Goal: Transaction & Acquisition: Book appointment/travel/reservation

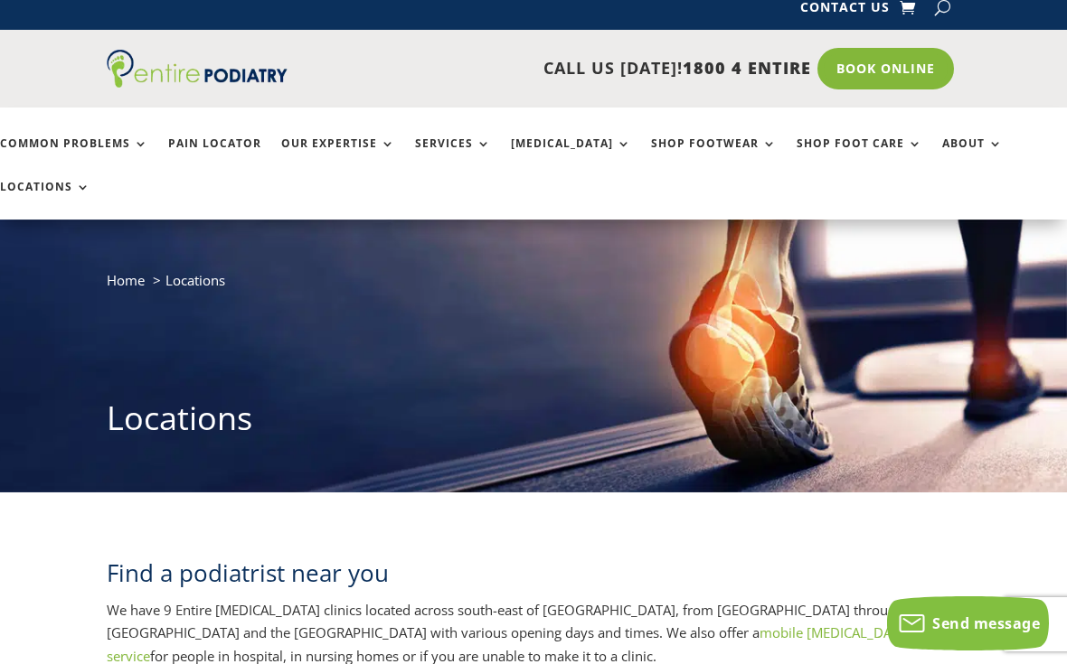
scroll to position [14, 0]
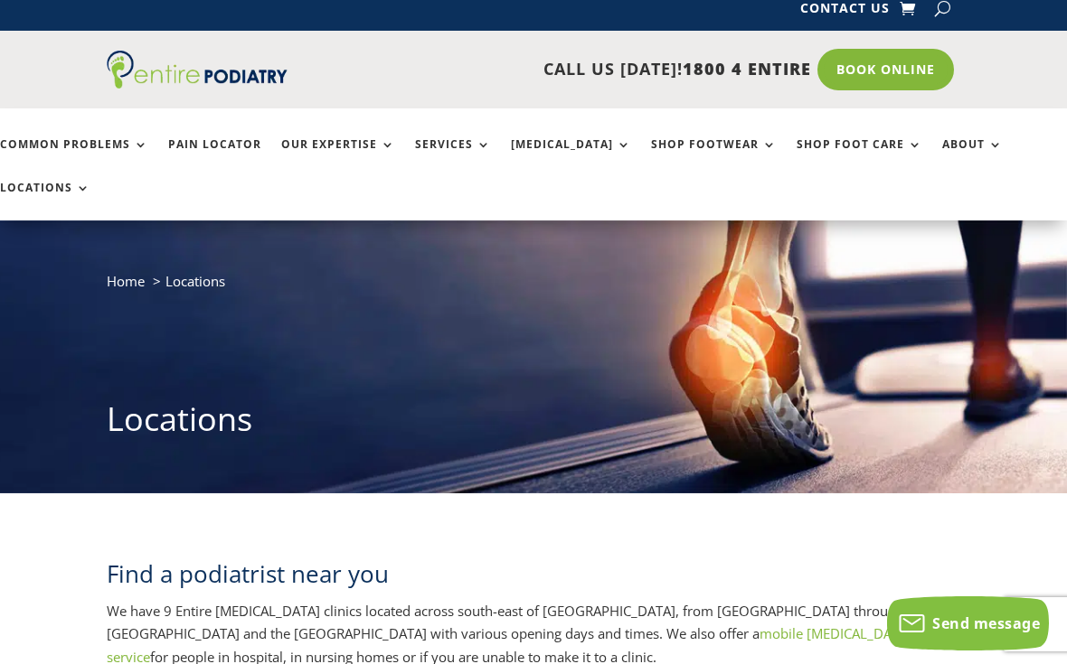
click at [896, 56] on link "Book Online" at bounding box center [885, 70] width 137 height 42
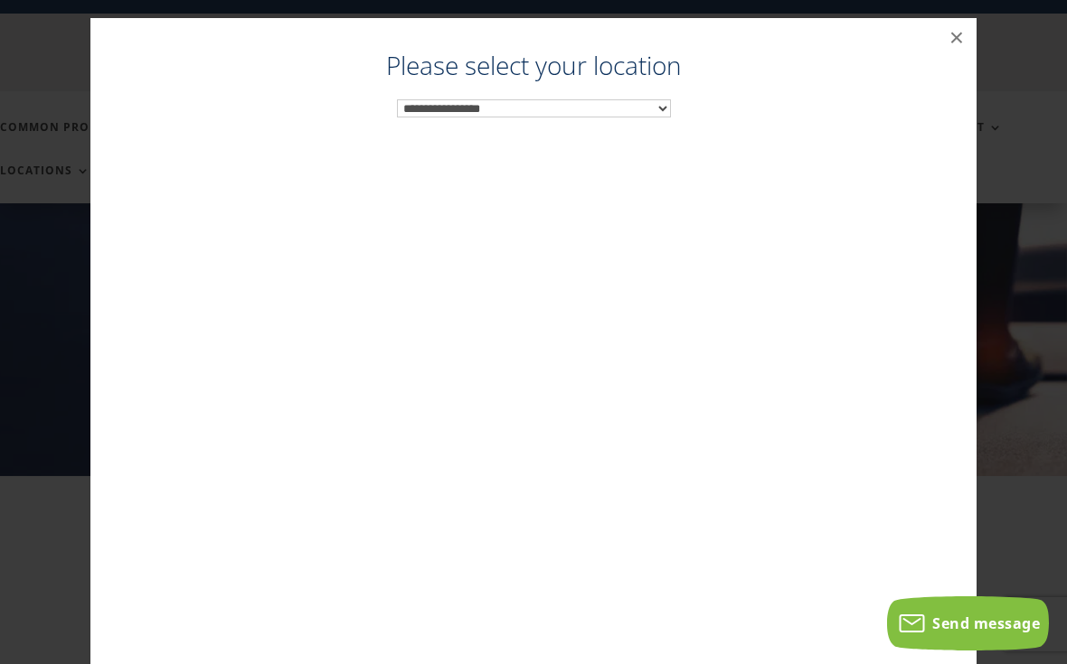
scroll to position [33, 0]
click at [683, 97] on div "**********" at bounding box center [533, 368] width 850 height 628
click at [658, 109] on select "**********" at bounding box center [534, 108] width 274 height 18
click at [663, 113] on select "**********" at bounding box center [534, 108] width 274 height 18
click at [948, 53] on div "Podiatrist Toowong ×" at bounding box center [533, 350] width 886 height 664
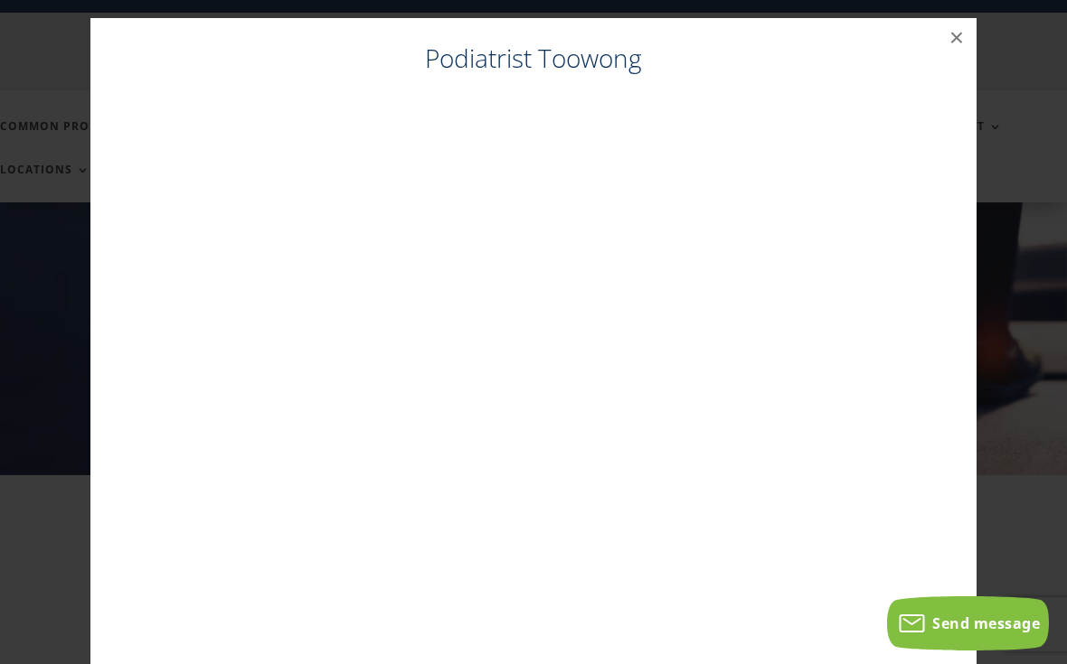
click at [941, 46] on button "×" at bounding box center [957, 38] width 40 height 40
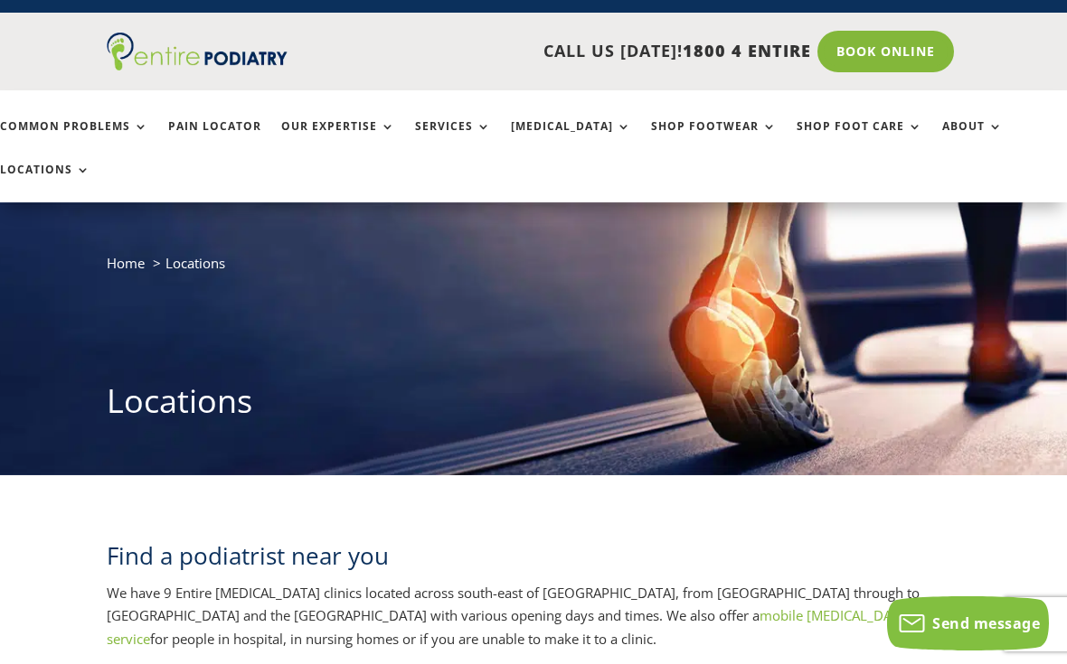
click at [904, 307] on div "Home Locations Locations" at bounding box center [533, 342] width 853 height 182
click at [897, 43] on link "Book Online" at bounding box center [885, 52] width 137 height 42
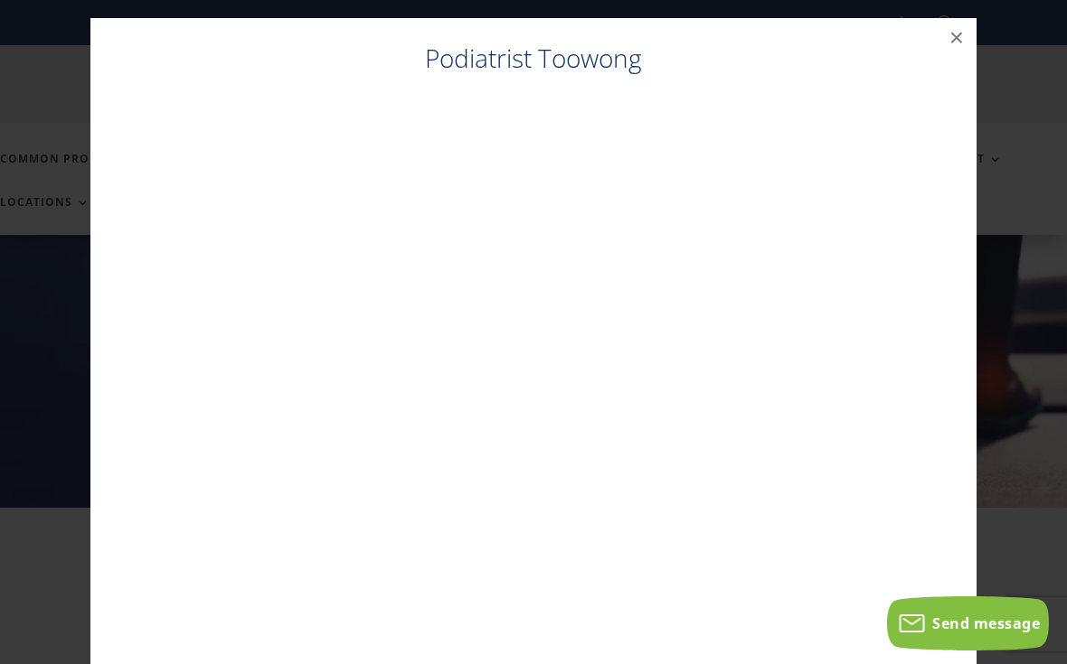
scroll to position [0, 0]
click at [949, 32] on button "×" at bounding box center [957, 38] width 40 height 40
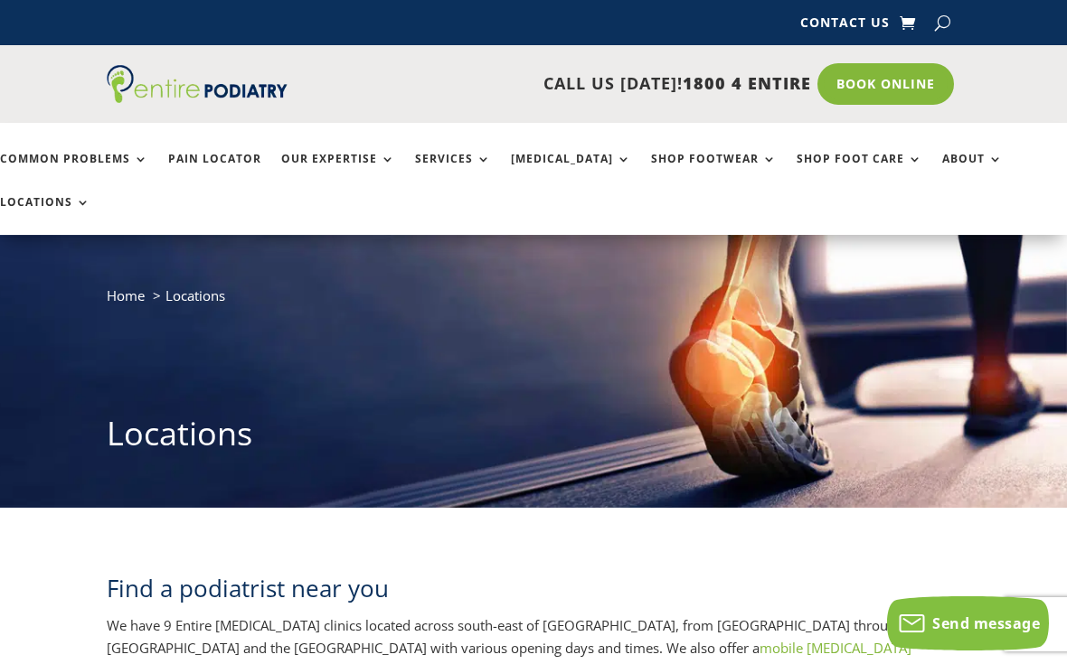
click at [906, 82] on link "Book Online" at bounding box center [885, 84] width 137 height 42
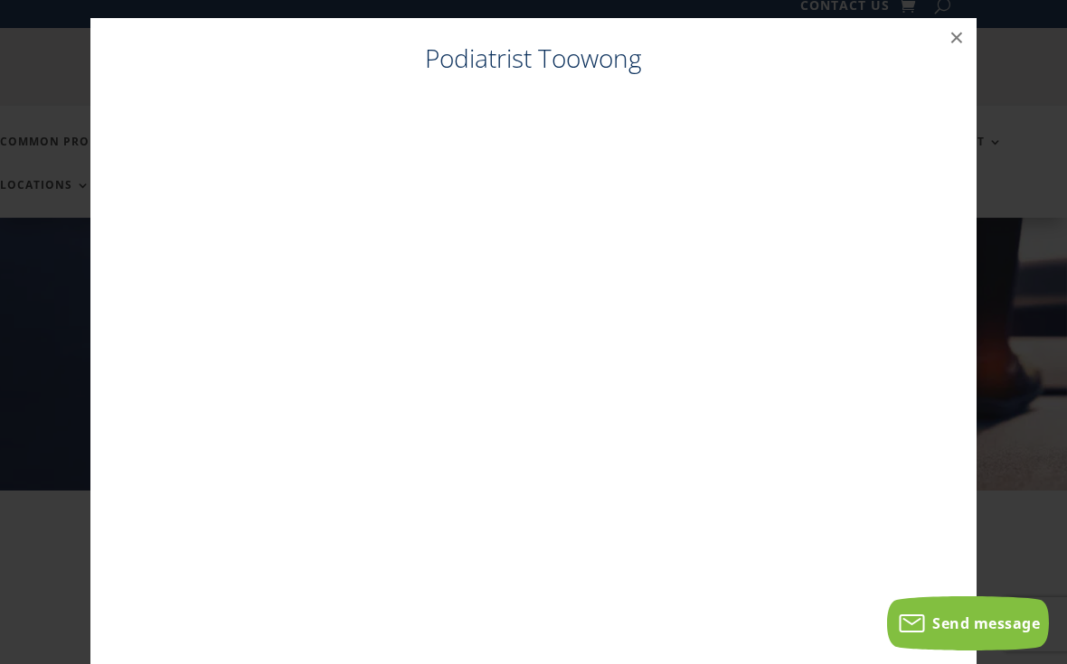
scroll to position [18, 0]
click at [956, 28] on button "×" at bounding box center [957, 38] width 40 height 40
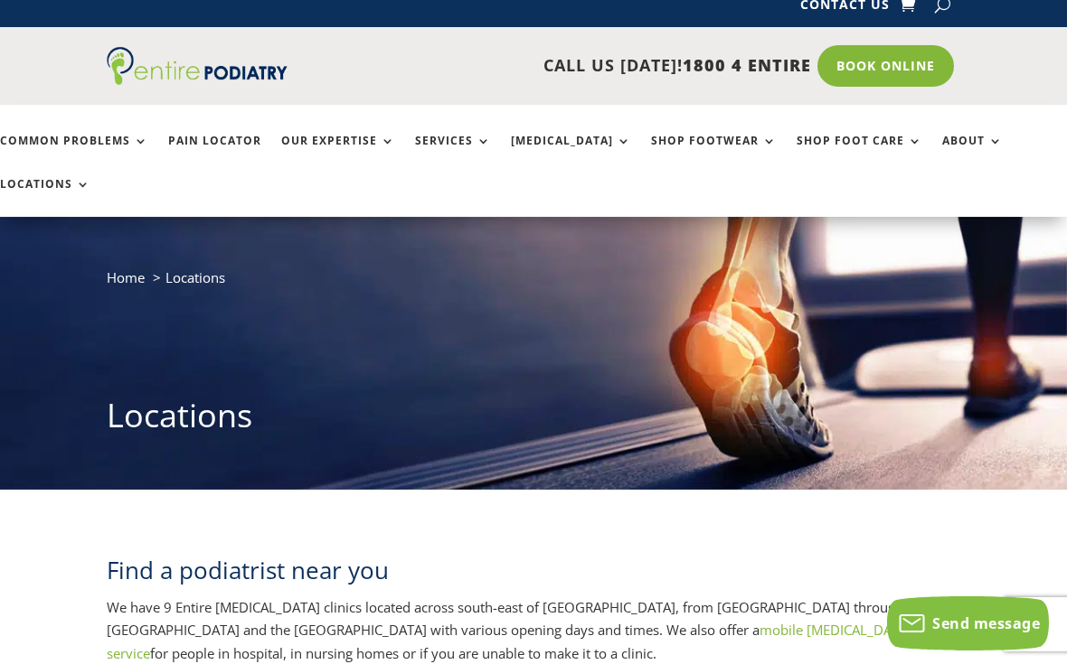
scroll to position [0, 0]
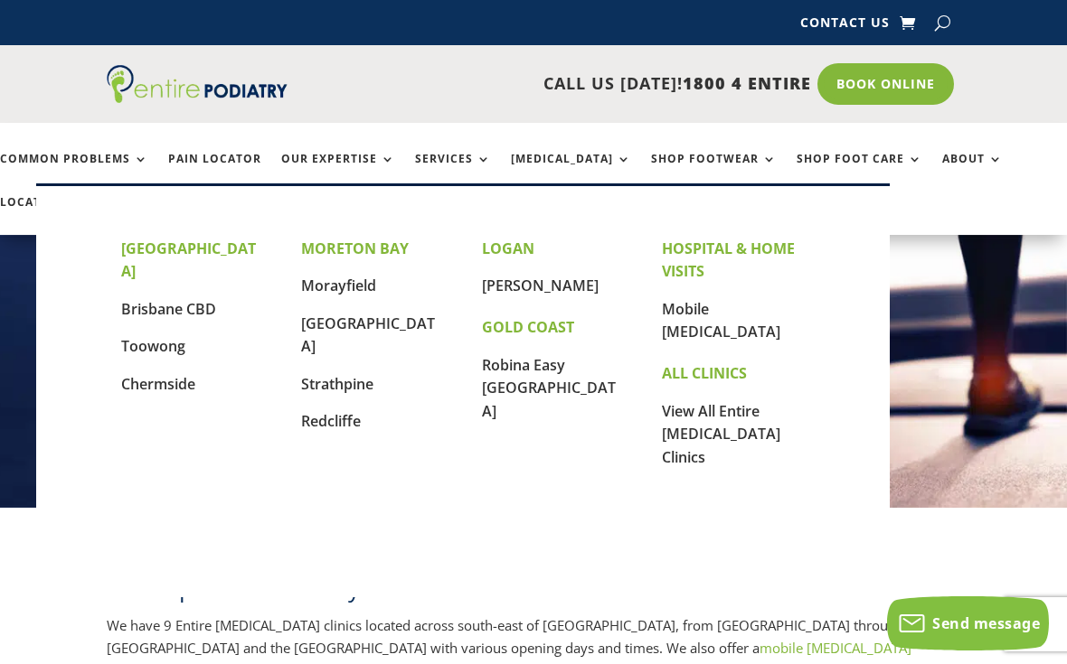
click at [151, 299] on link "Brisbane CBD" at bounding box center [168, 309] width 95 height 20
click at [884, 79] on link "Book Online" at bounding box center [885, 84] width 137 height 42
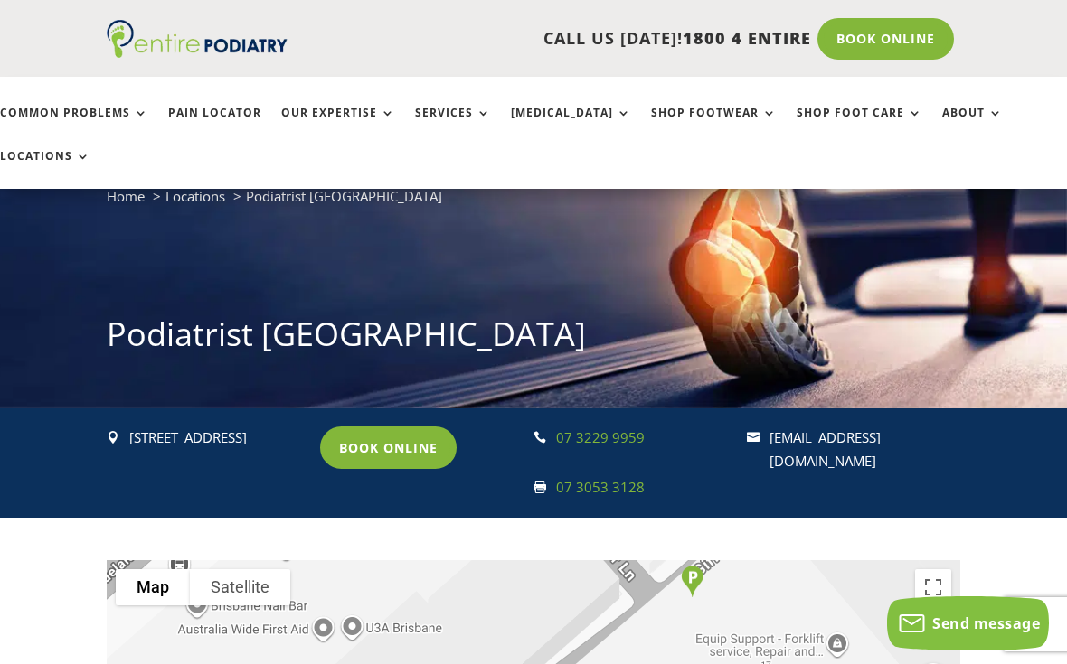
click at [379, 427] on link "Book Online" at bounding box center [388, 448] width 137 height 42
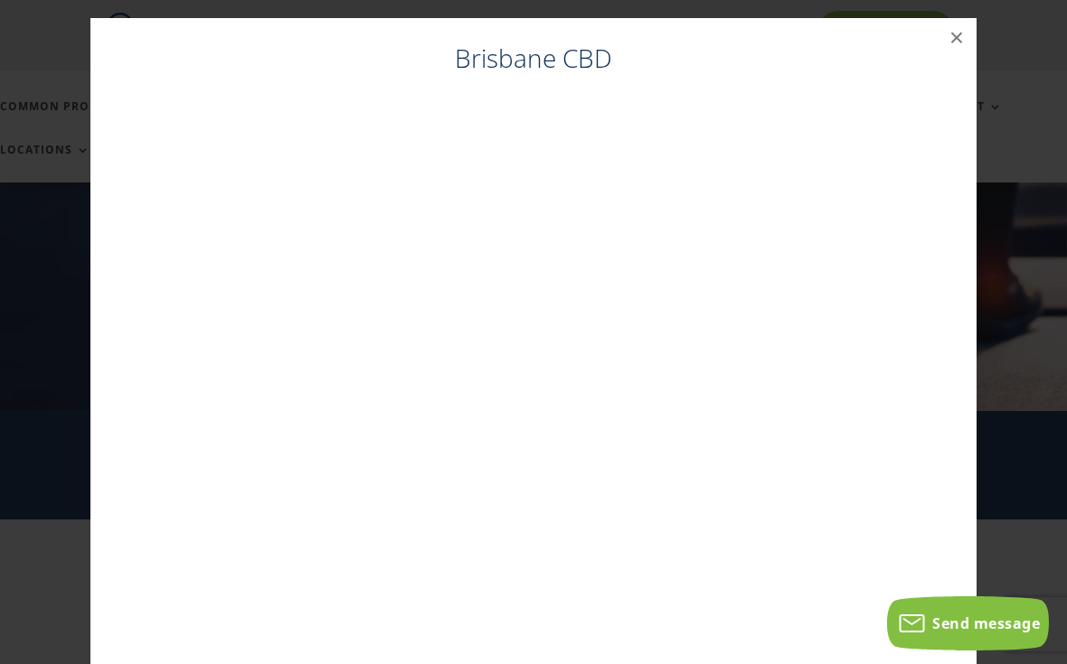
scroll to position [41, 0]
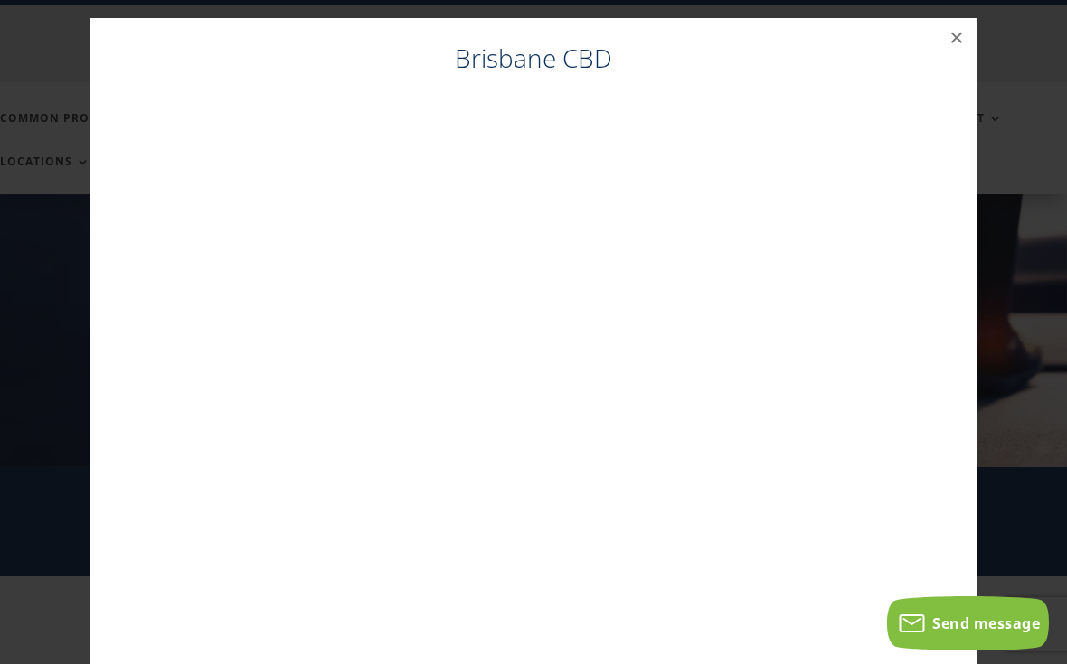
click at [951, 38] on button "×" at bounding box center [957, 38] width 40 height 40
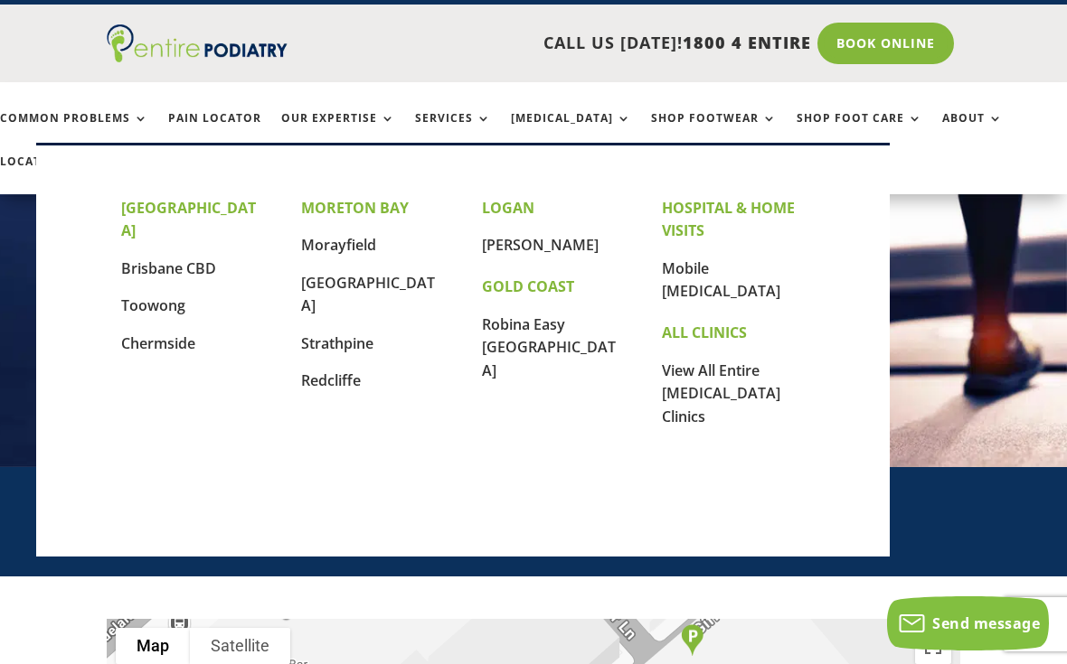
click at [161, 296] on link "Toowong" at bounding box center [153, 306] width 64 height 20
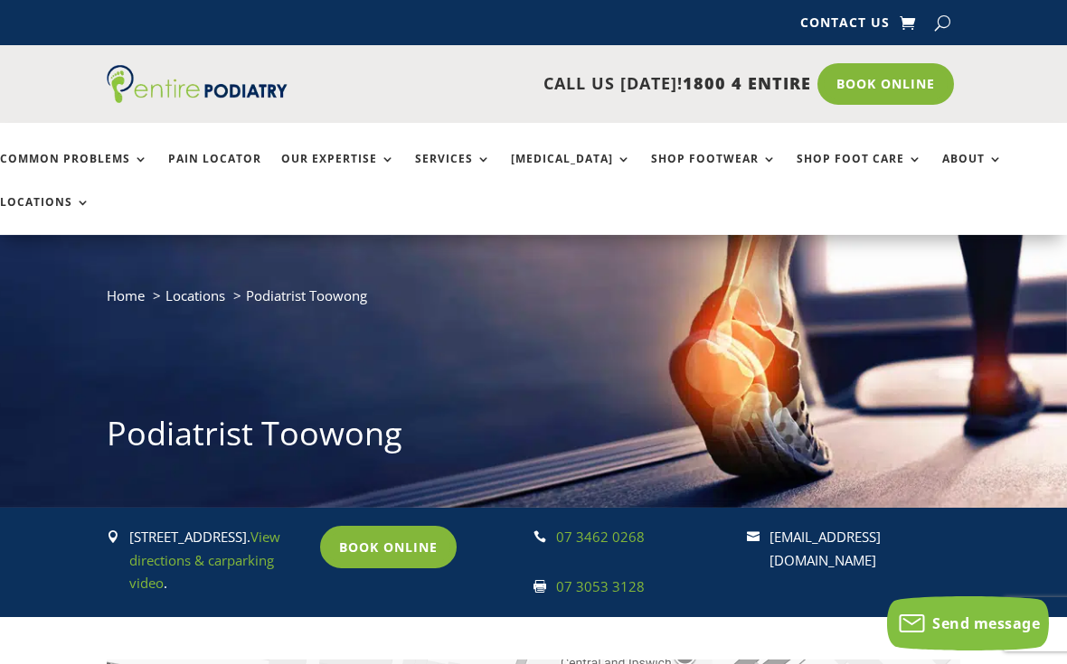
click at [392, 526] on link "Book Online" at bounding box center [388, 547] width 137 height 42
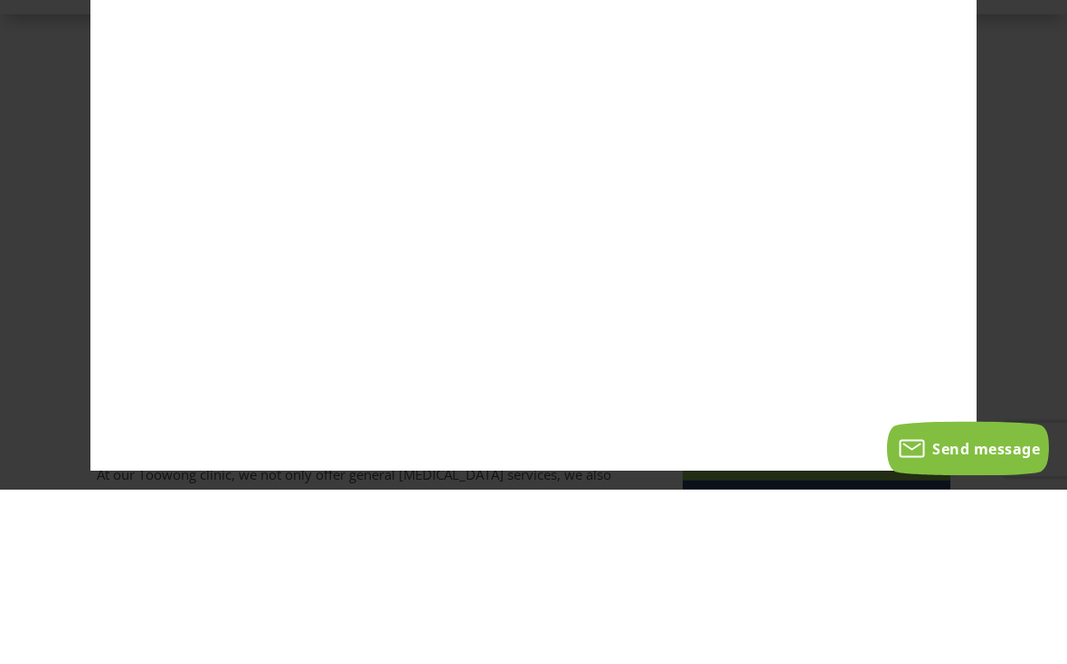
scroll to position [1043, 10]
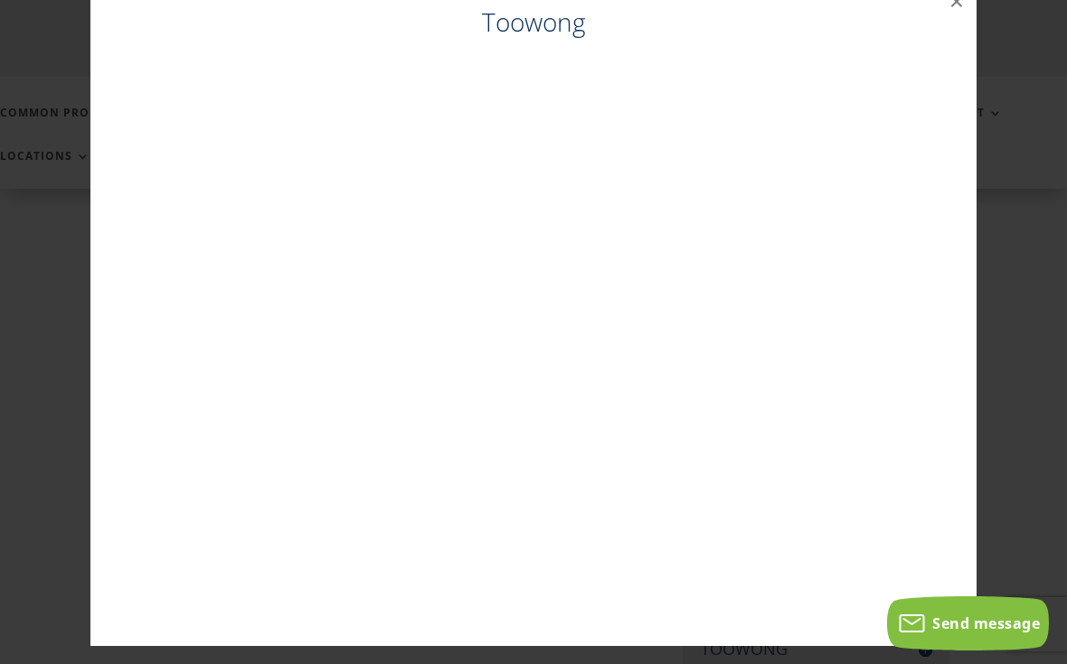
click at [66, 522] on div "Toowong ×" at bounding box center [533, 314] width 1052 height 701
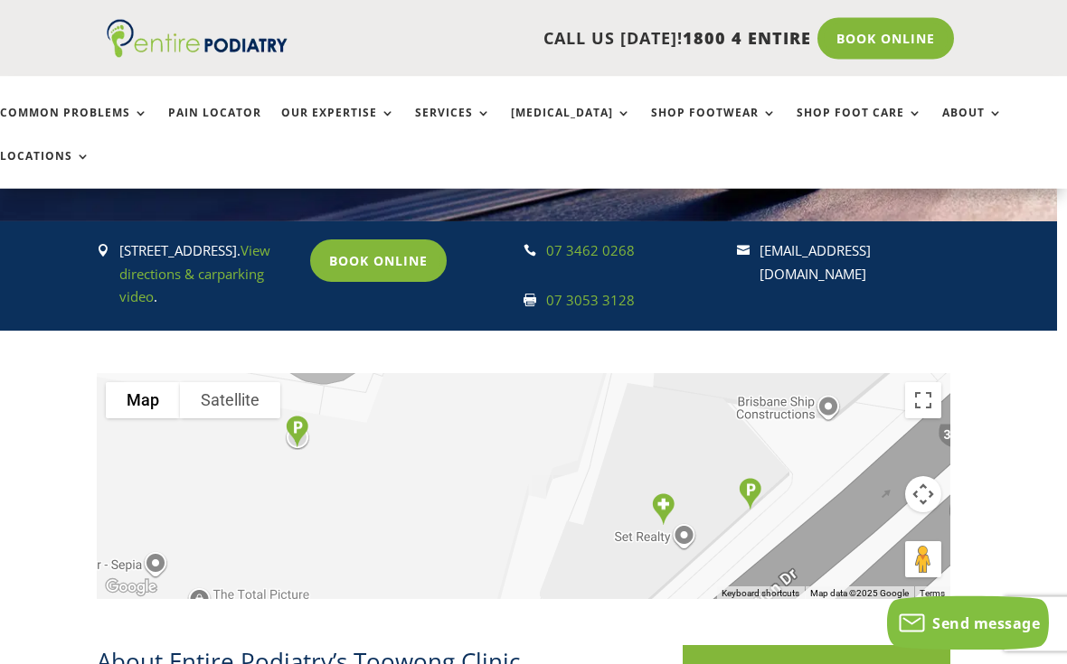
scroll to position [273, 10]
